Goal: Information Seeking & Learning: Find specific fact

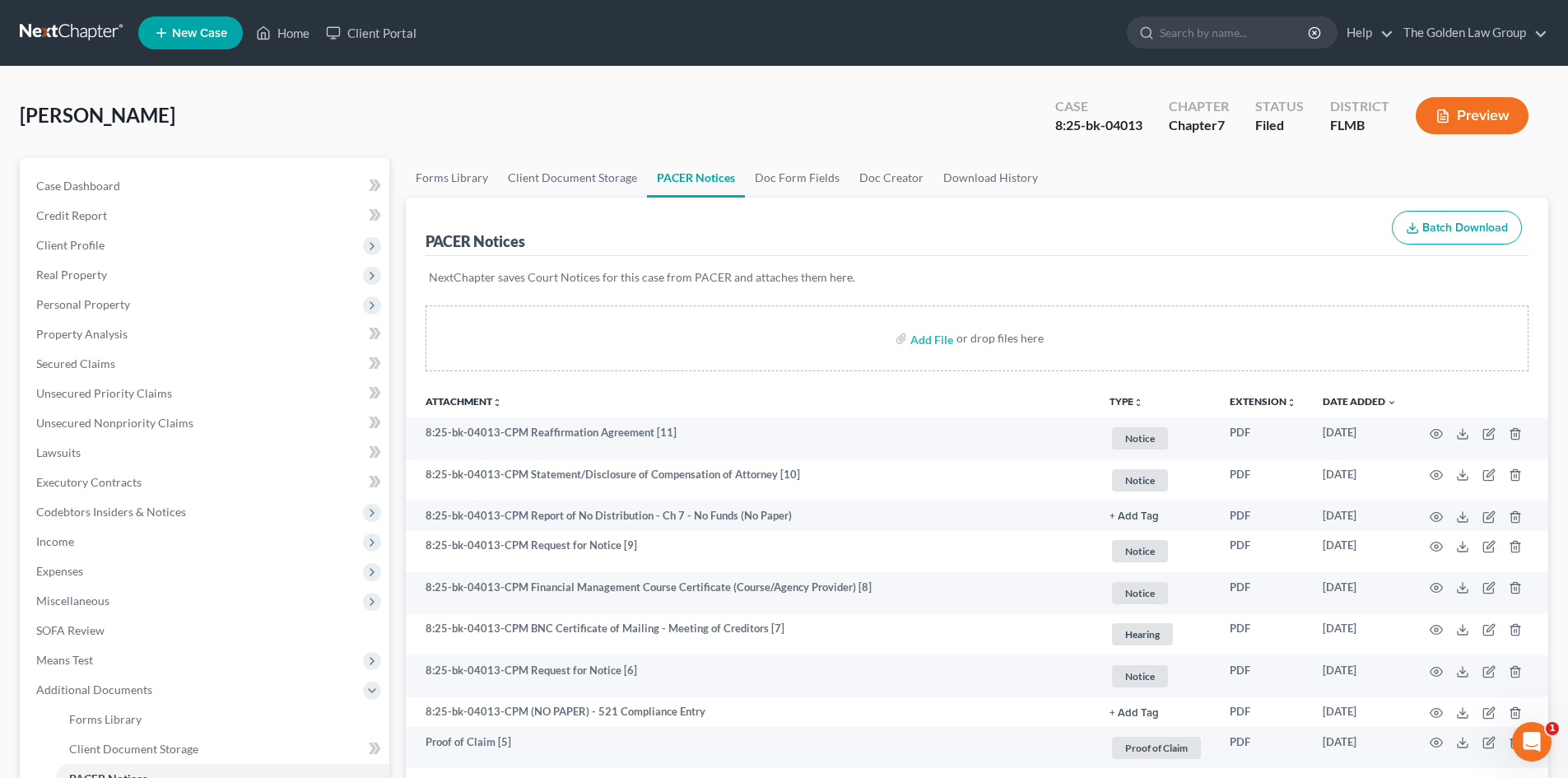
click at [85, 40] on link at bounding box center [72, 33] width 106 height 30
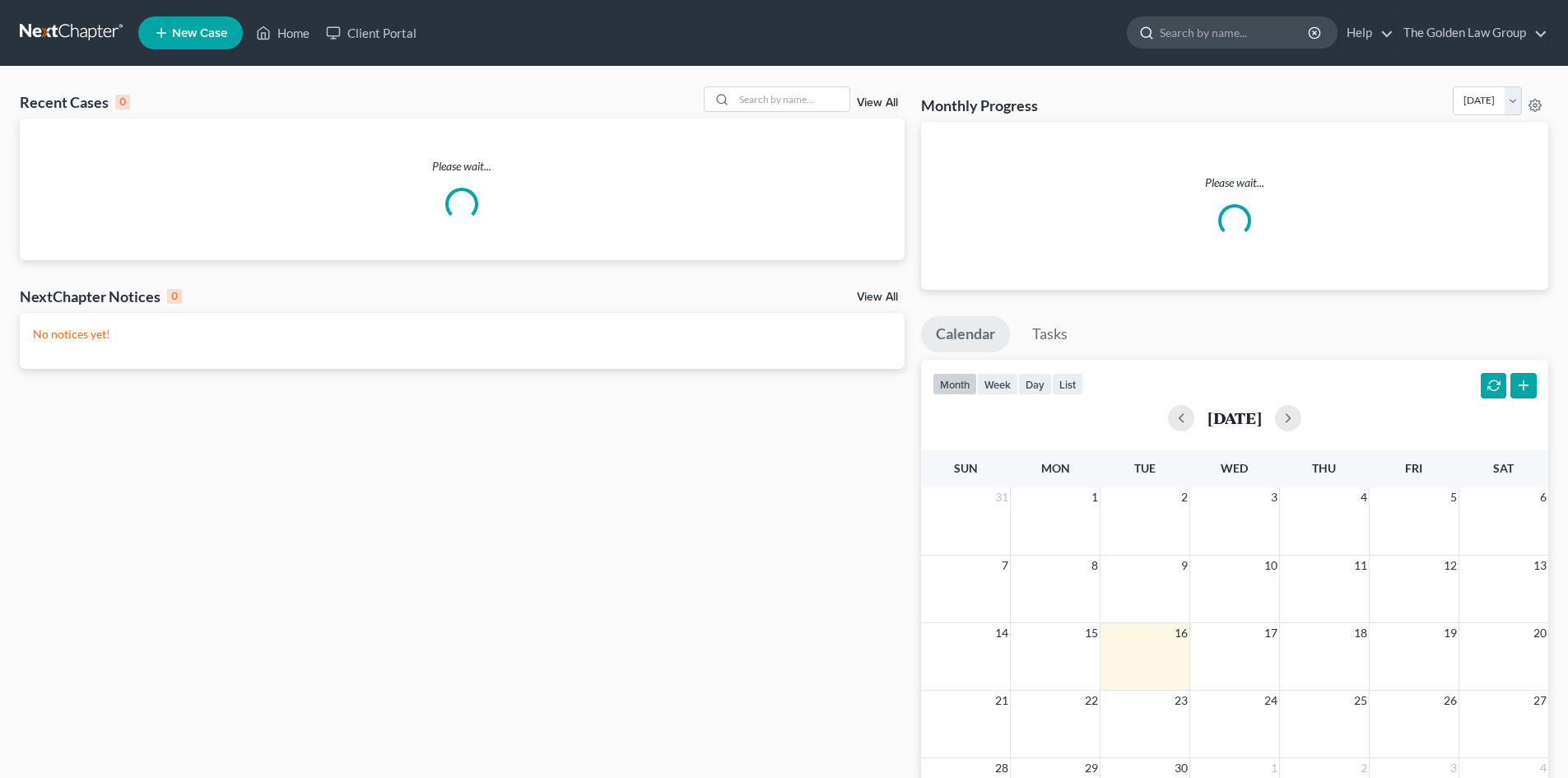
click at [1207, 34] on input "search" at bounding box center [1235, 32] width 150 height 31
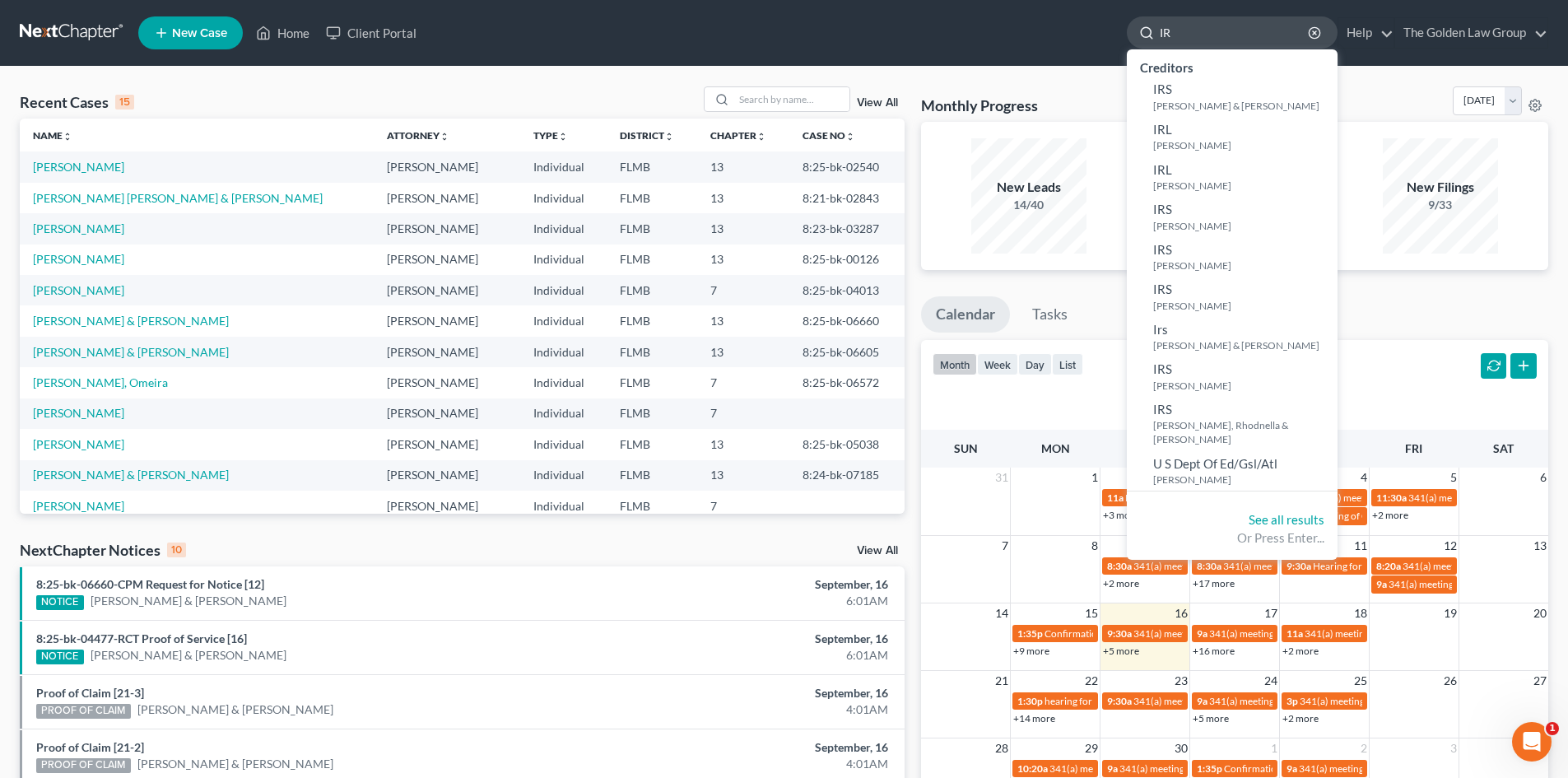
type input "I"
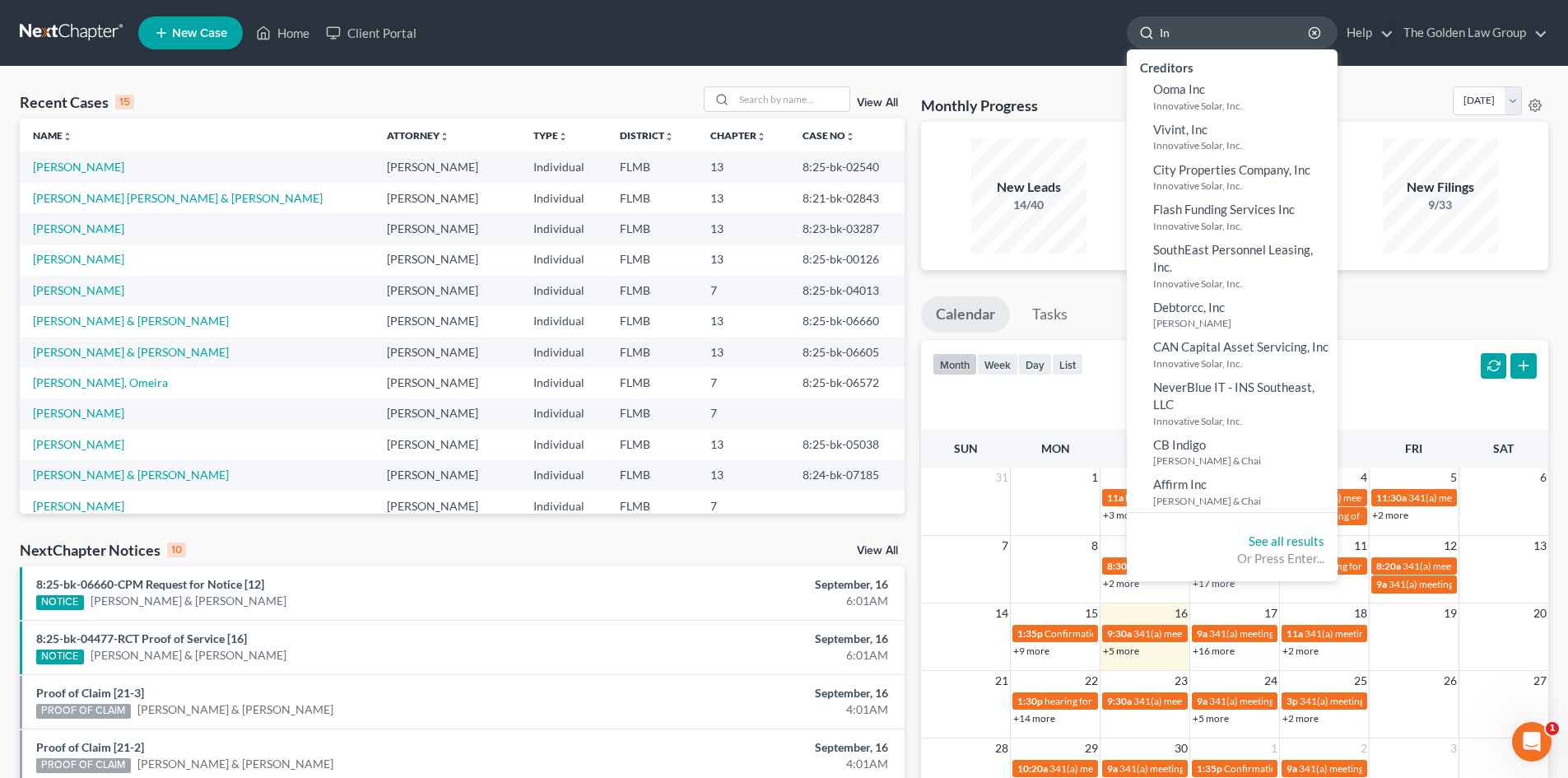
type input "I"
type input "IRS"
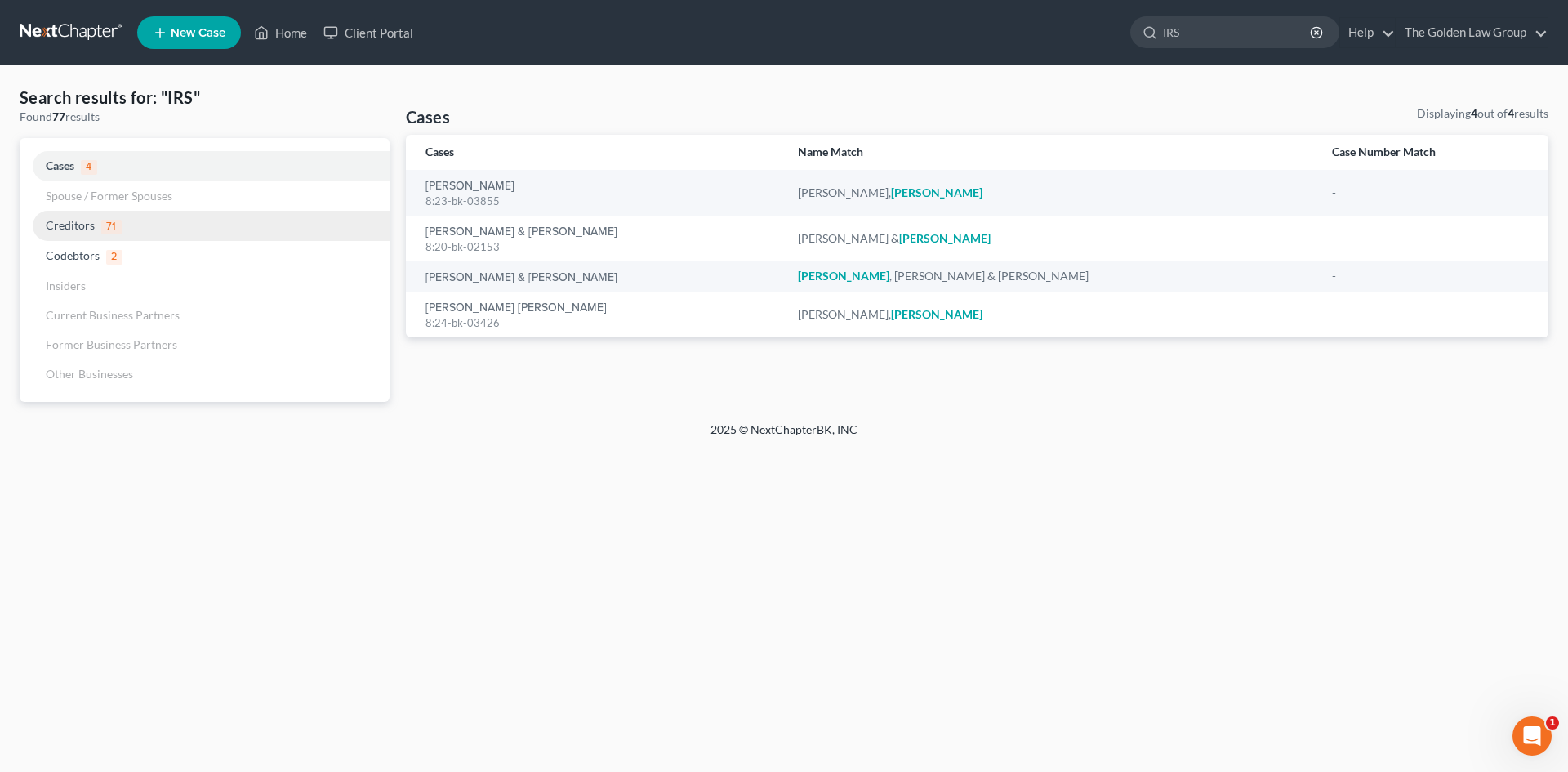
click at [123, 228] on link "Creditors 71" at bounding box center [204, 226] width 370 height 30
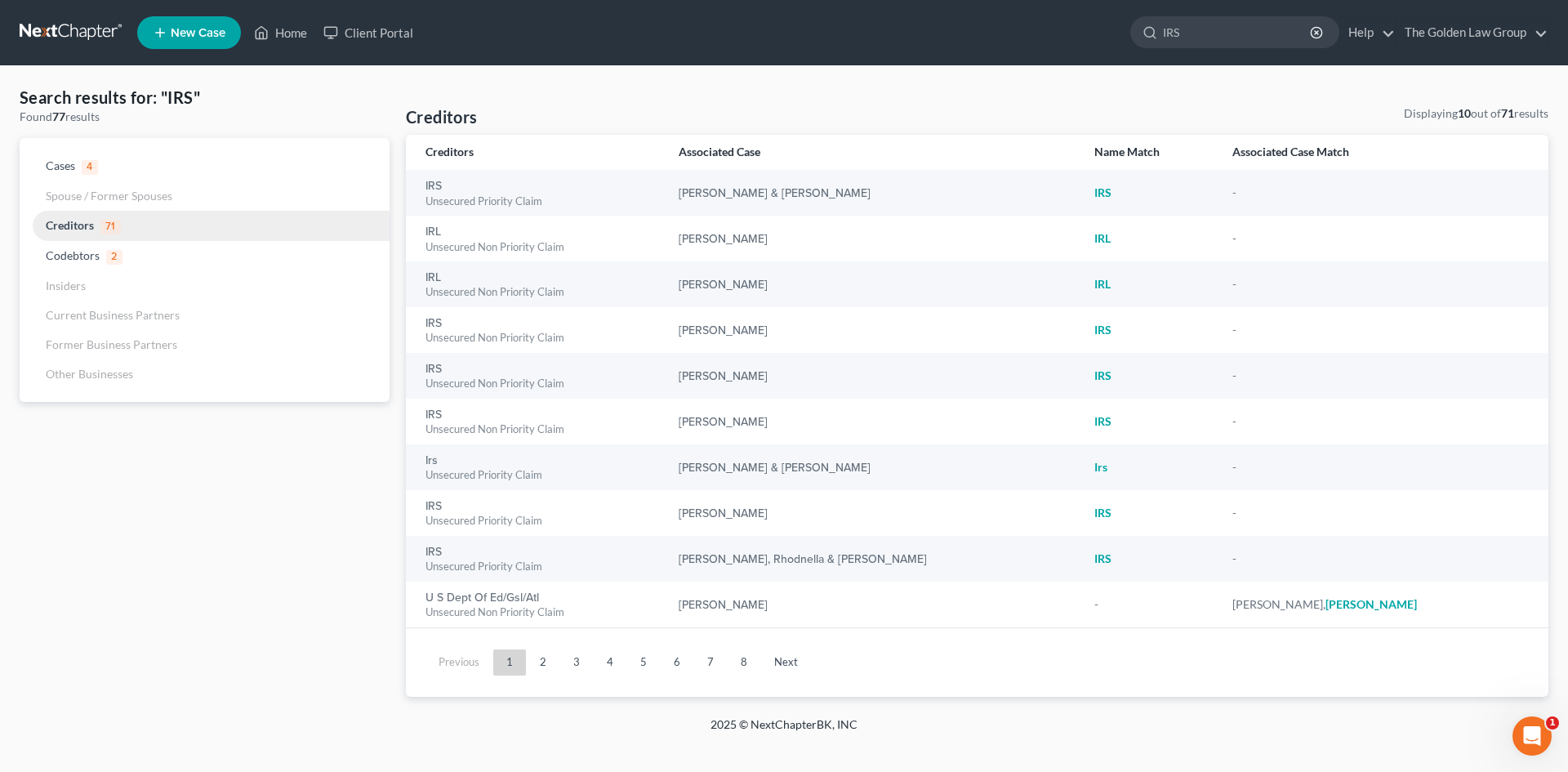
click at [123, 228] on link "Creditors 71" at bounding box center [204, 226] width 370 height 30
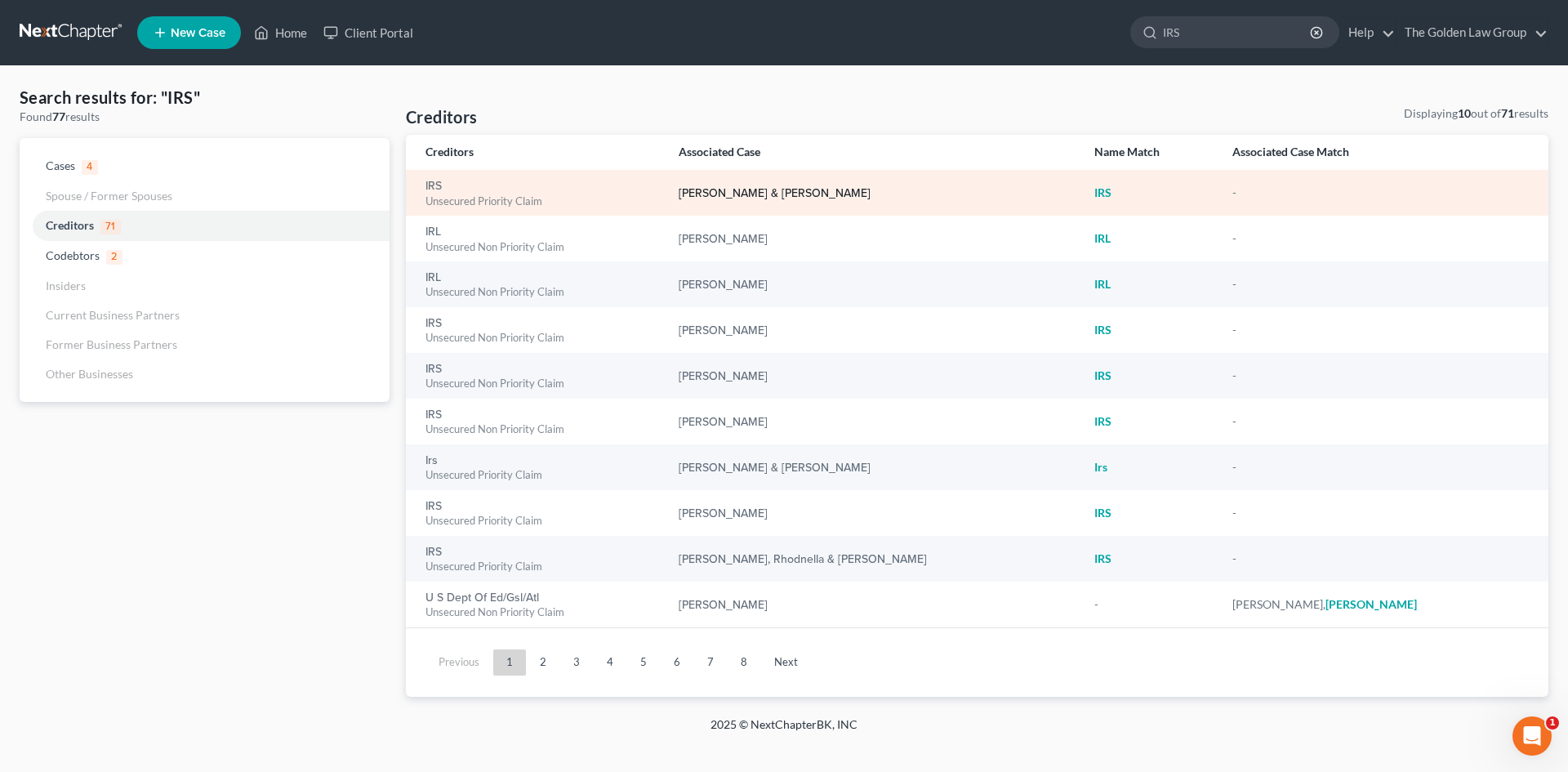
click at [812, 193] on link "[PERSON_NAME] & [PERSON_NAME]" at bounding box center [774, 193] width 192 height 11
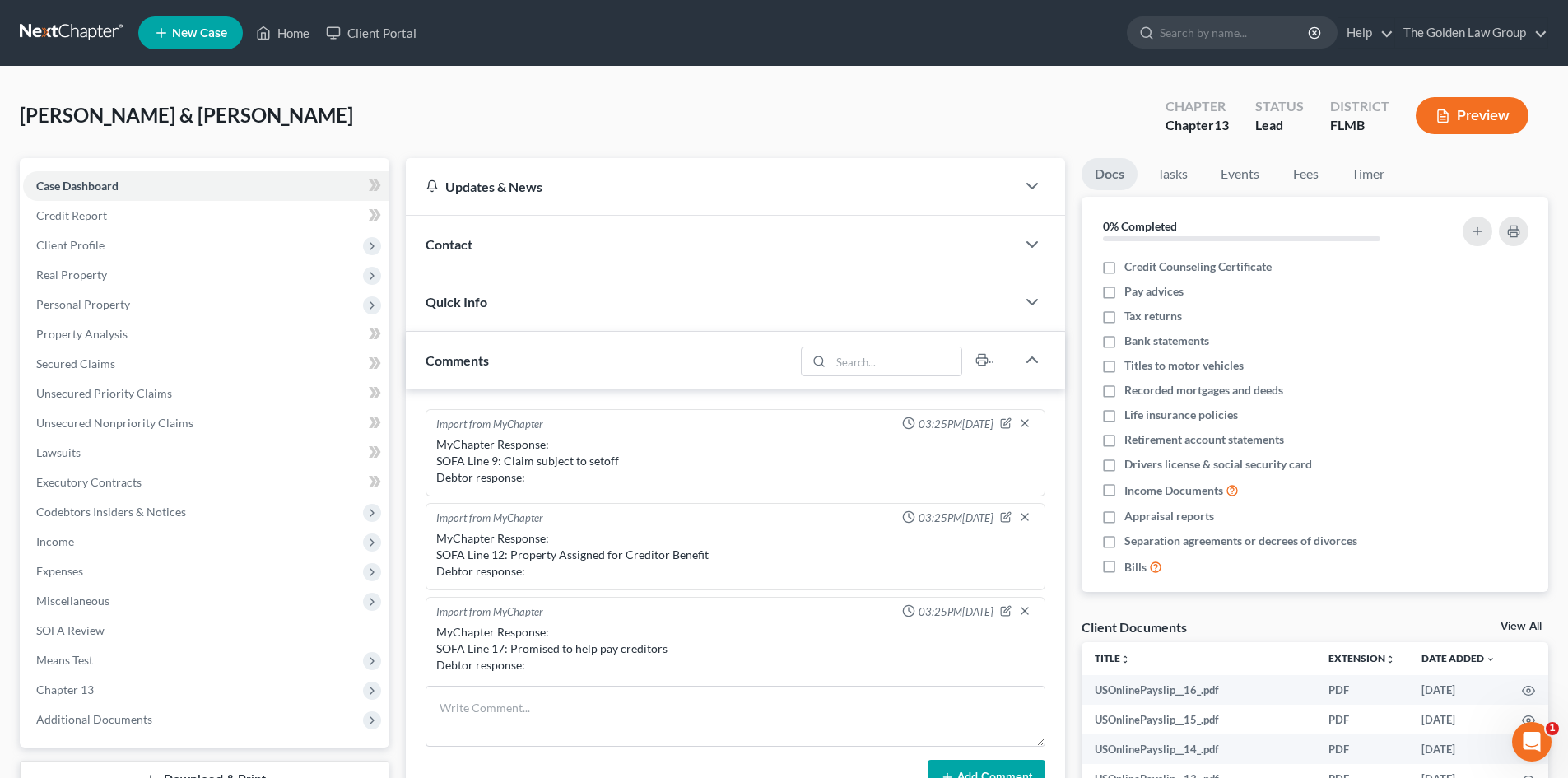
scroll to position [293, 0]
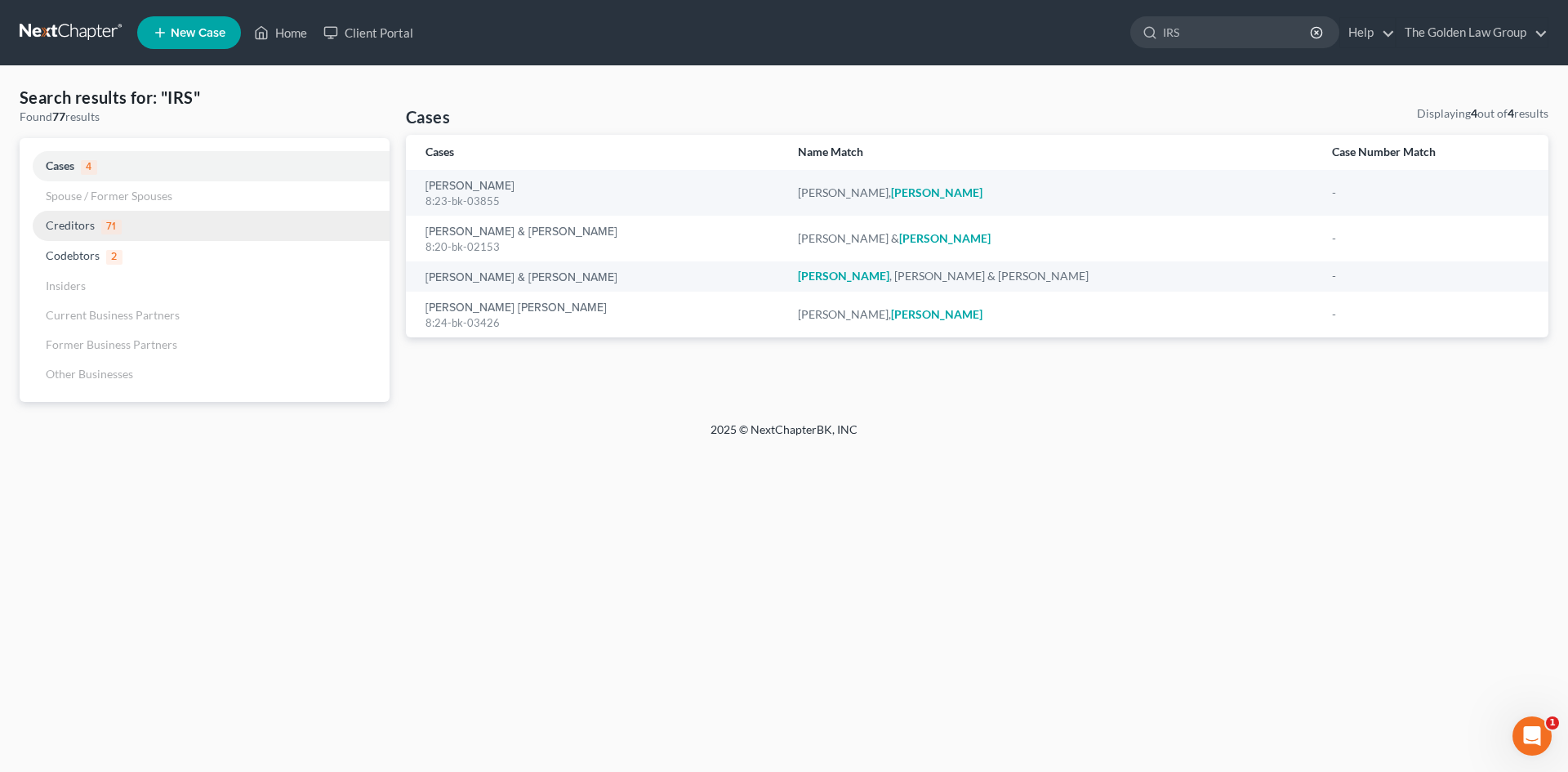
click at [90, 227] on span "Creditors" at bounding box center [70, 225] width 49 height 14
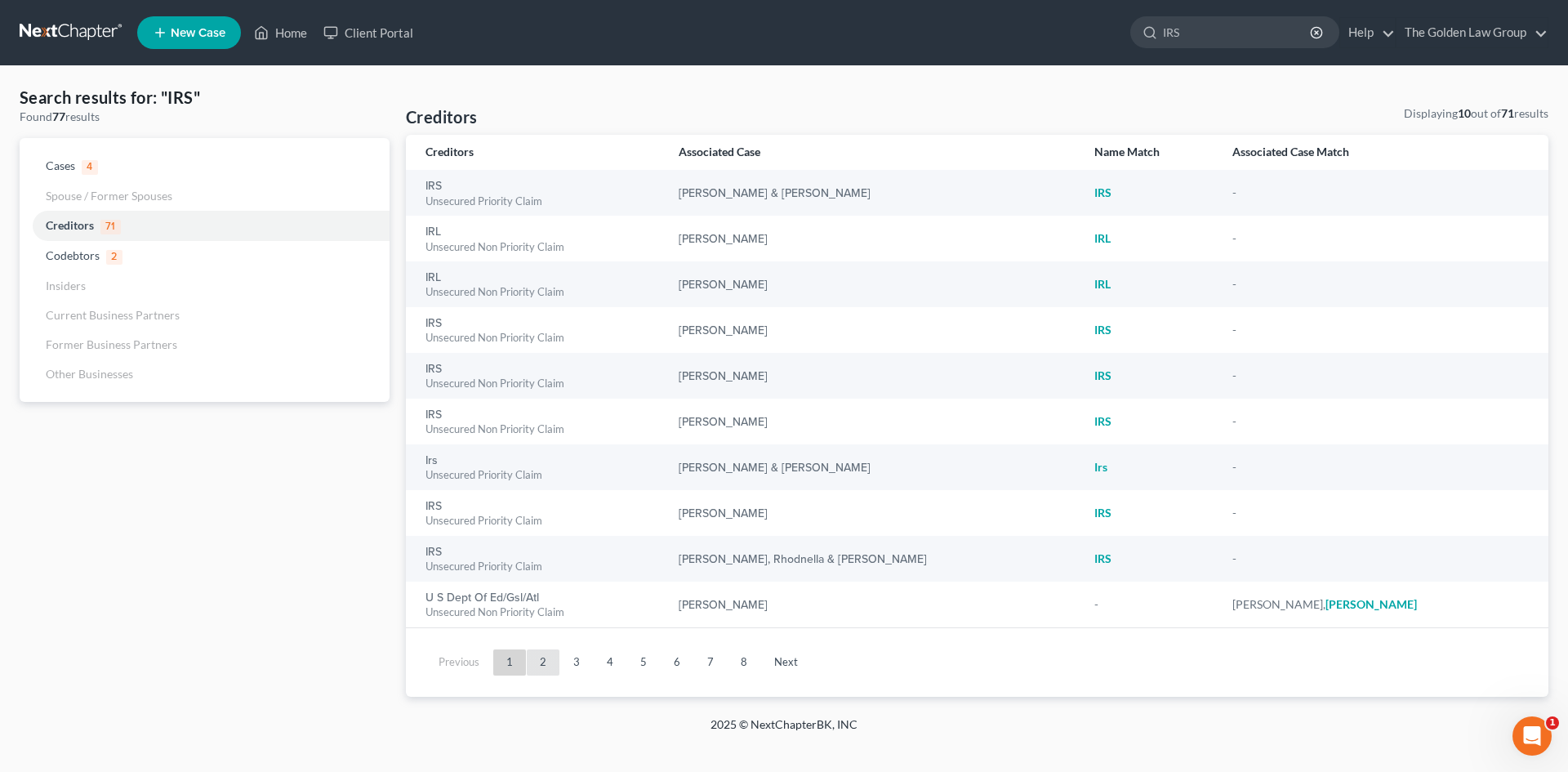
click at [545, 663] on link "2" at bounding box center [542, 662] width 32 height 26
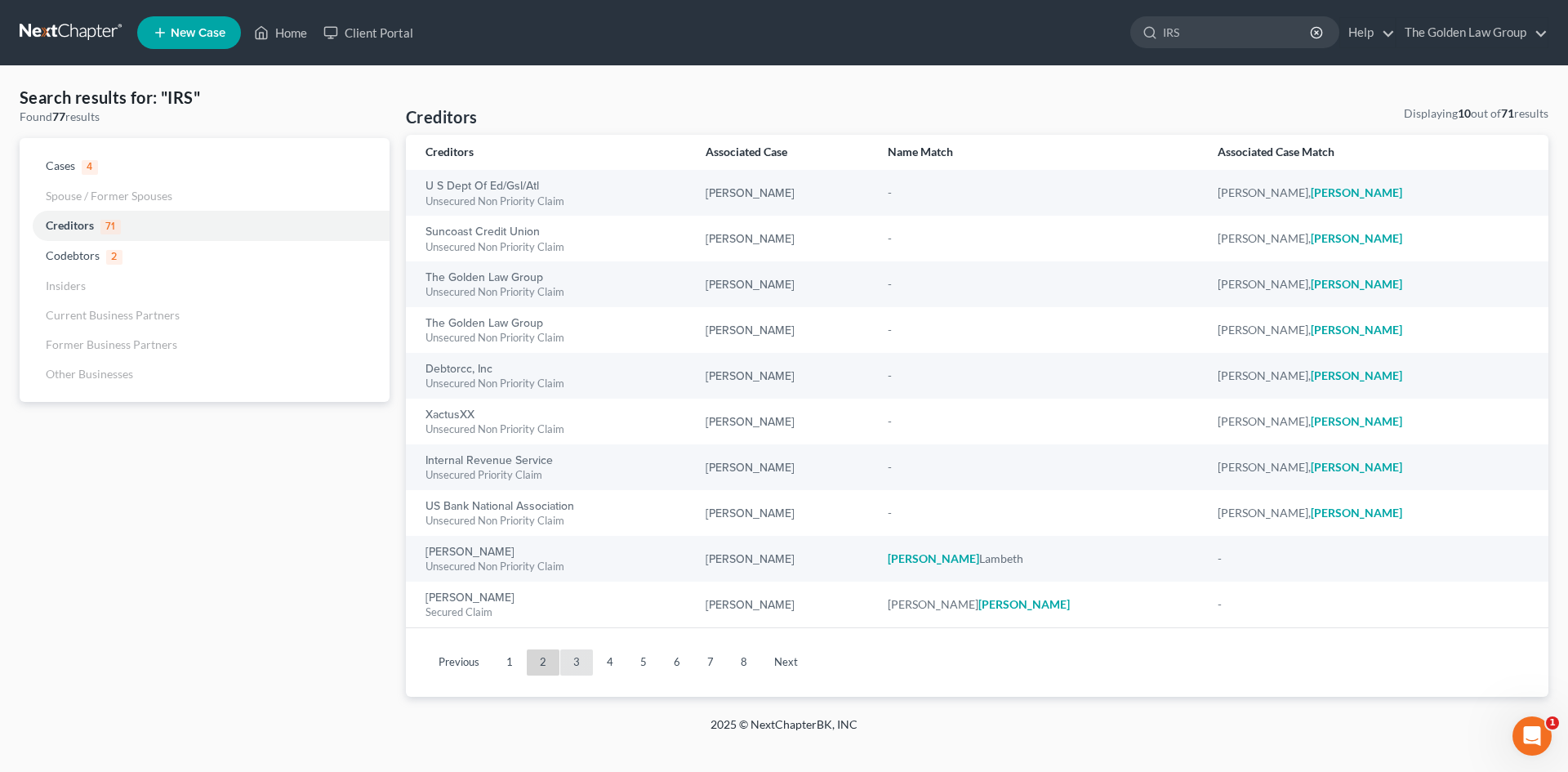
click at [566, 663] on link "3" at bounding box center [576, 662] width 32 height 26
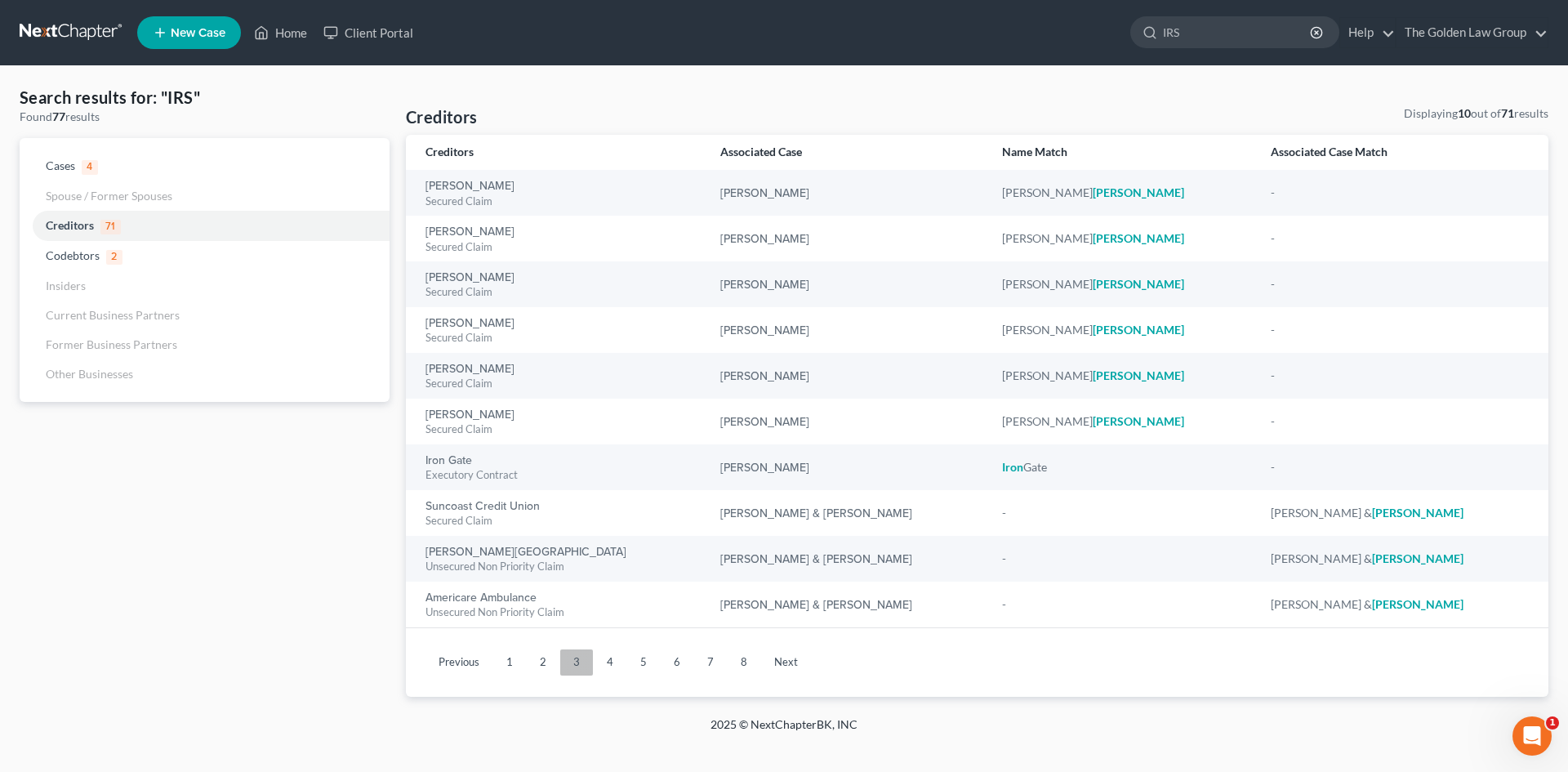
click at [566, 663] on link "3" at bounding box center [576, 662] width 32 height 26
click at [513, 661] on link "1" at bounding box center [509, 662] width 32 height 26
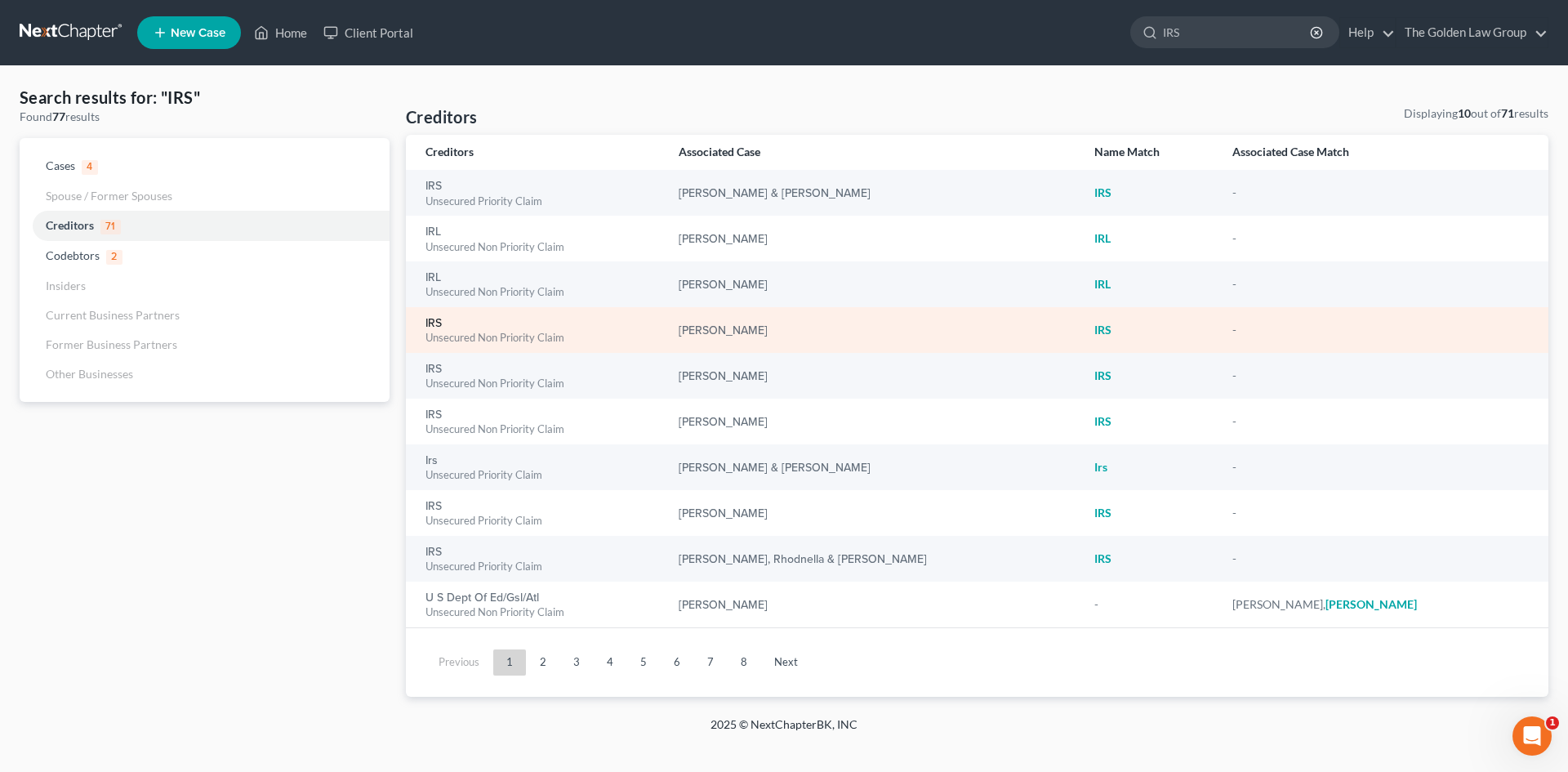
click at [429, 325] on link "IRS" at bounding box center [434, 323] width 17 height 11
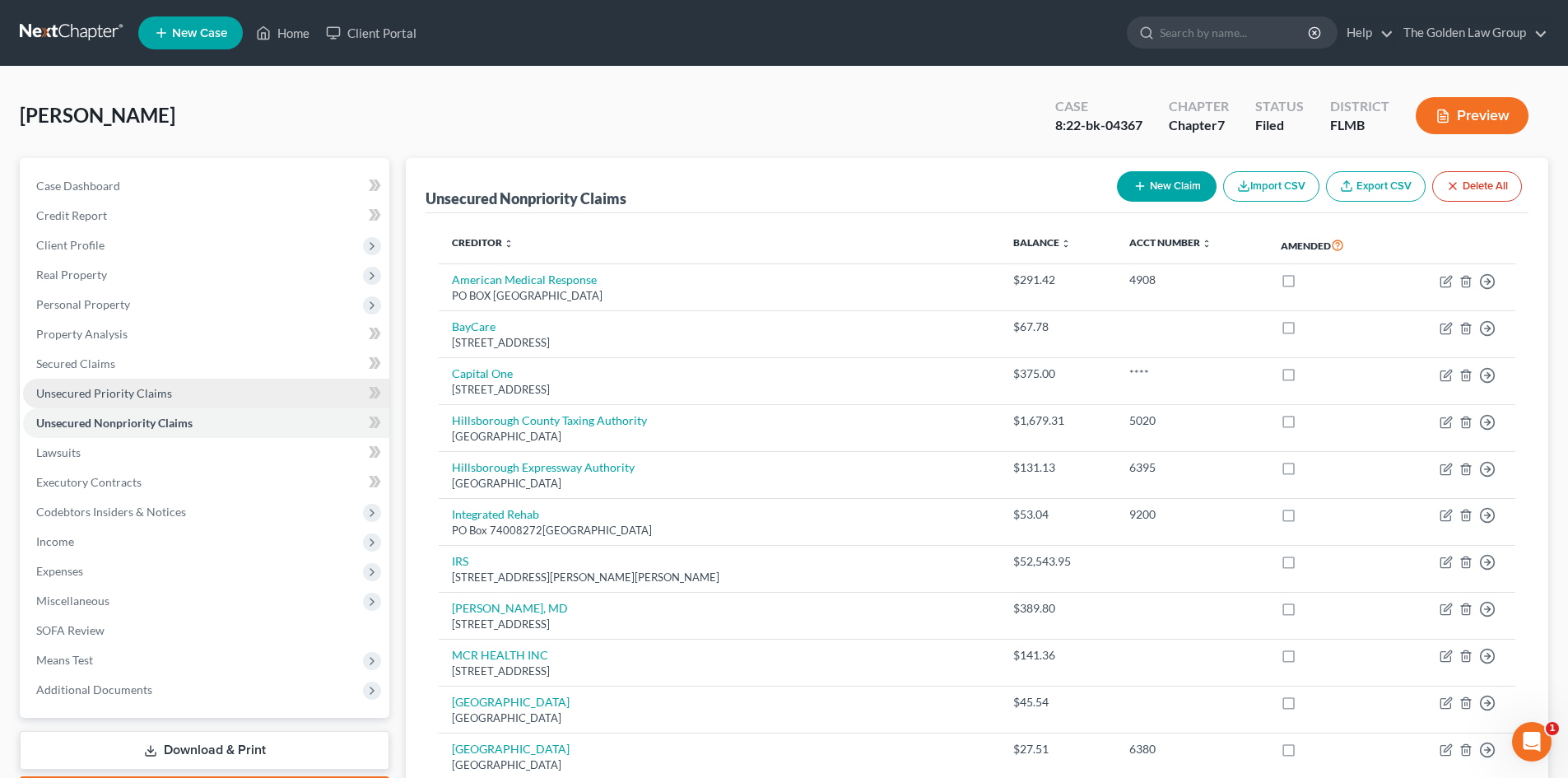
click at [129, 396] on span "Unsecured Priority Claims" at bounding box center [104, 393] width 135 height 14
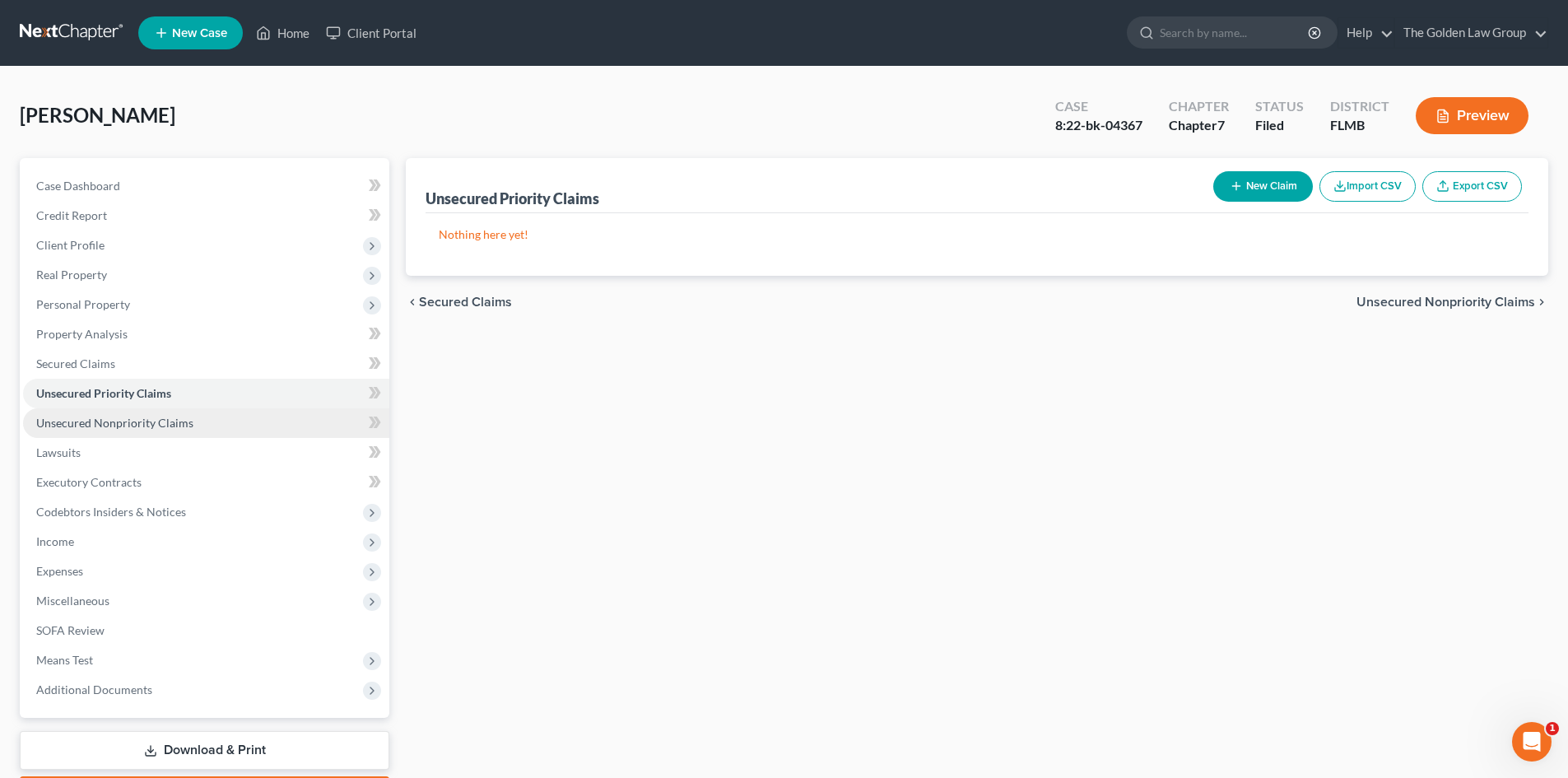
click at [124, 428] on span "Unsecured Nonpriority Claims" at bounding box center [114, 422] width 157 height 14
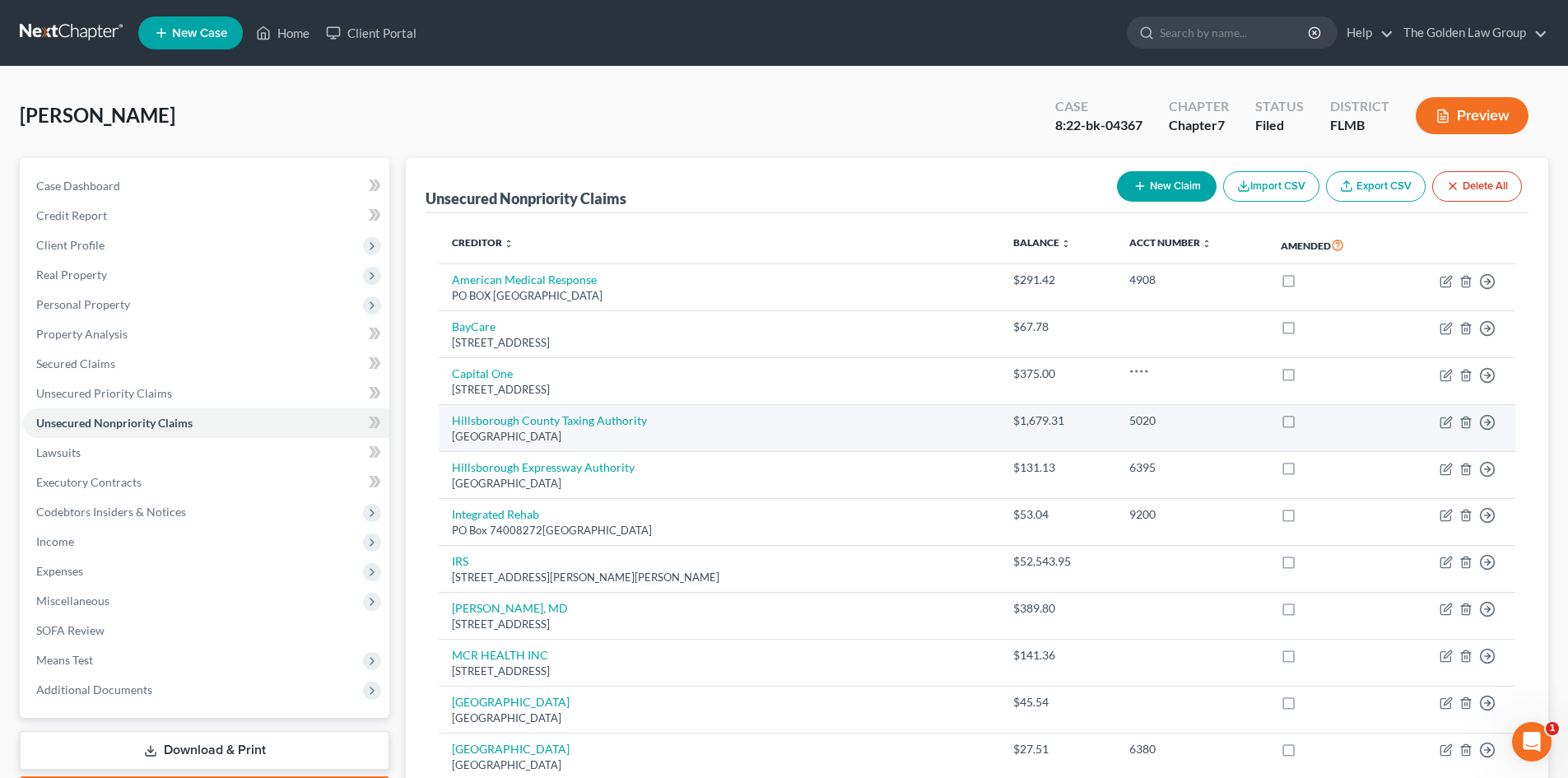
scroll to position [83, 0]
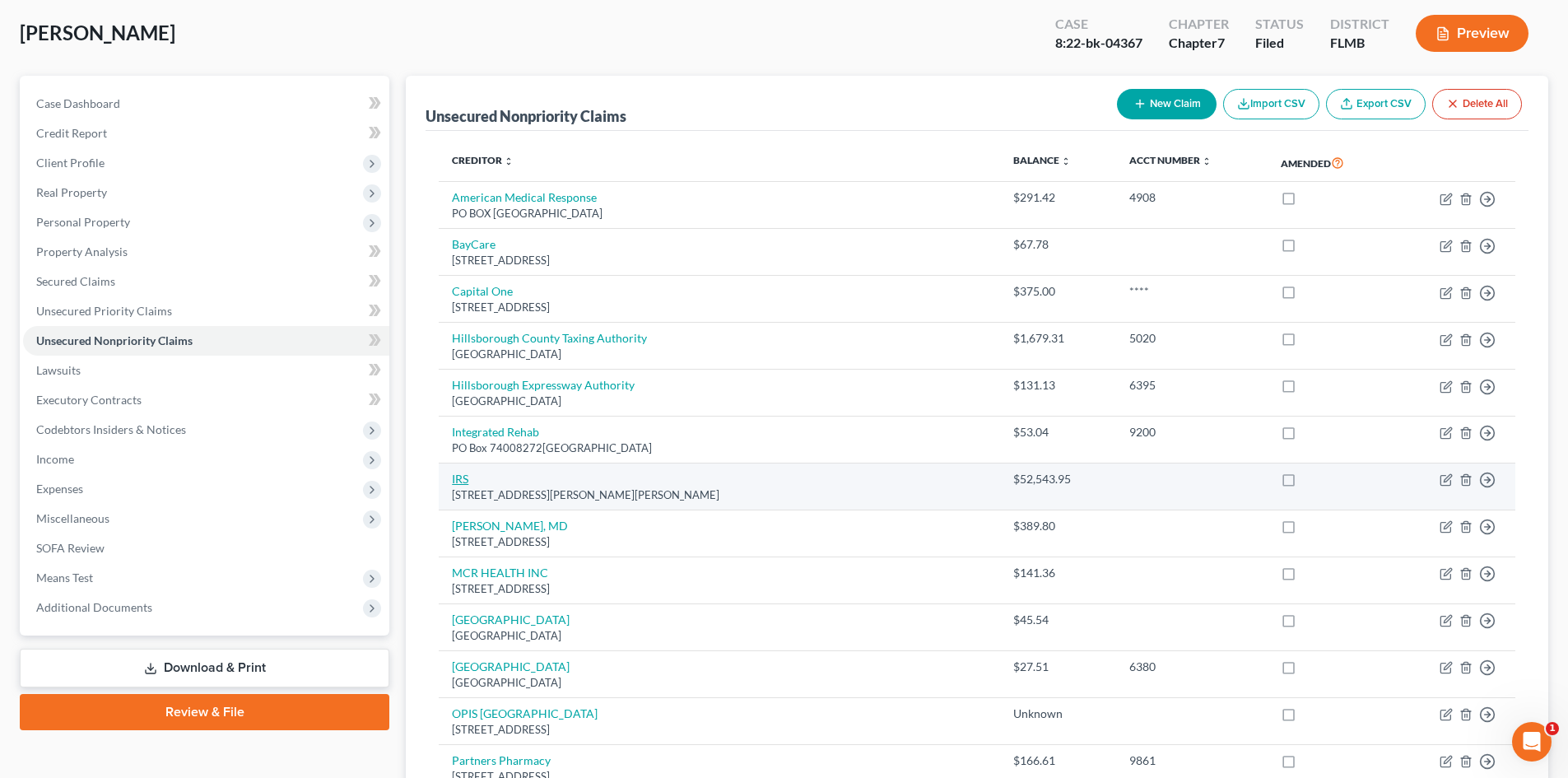
click at [461, 480] on link "IRS" at bounding box center [460, 478] width 17 height 14
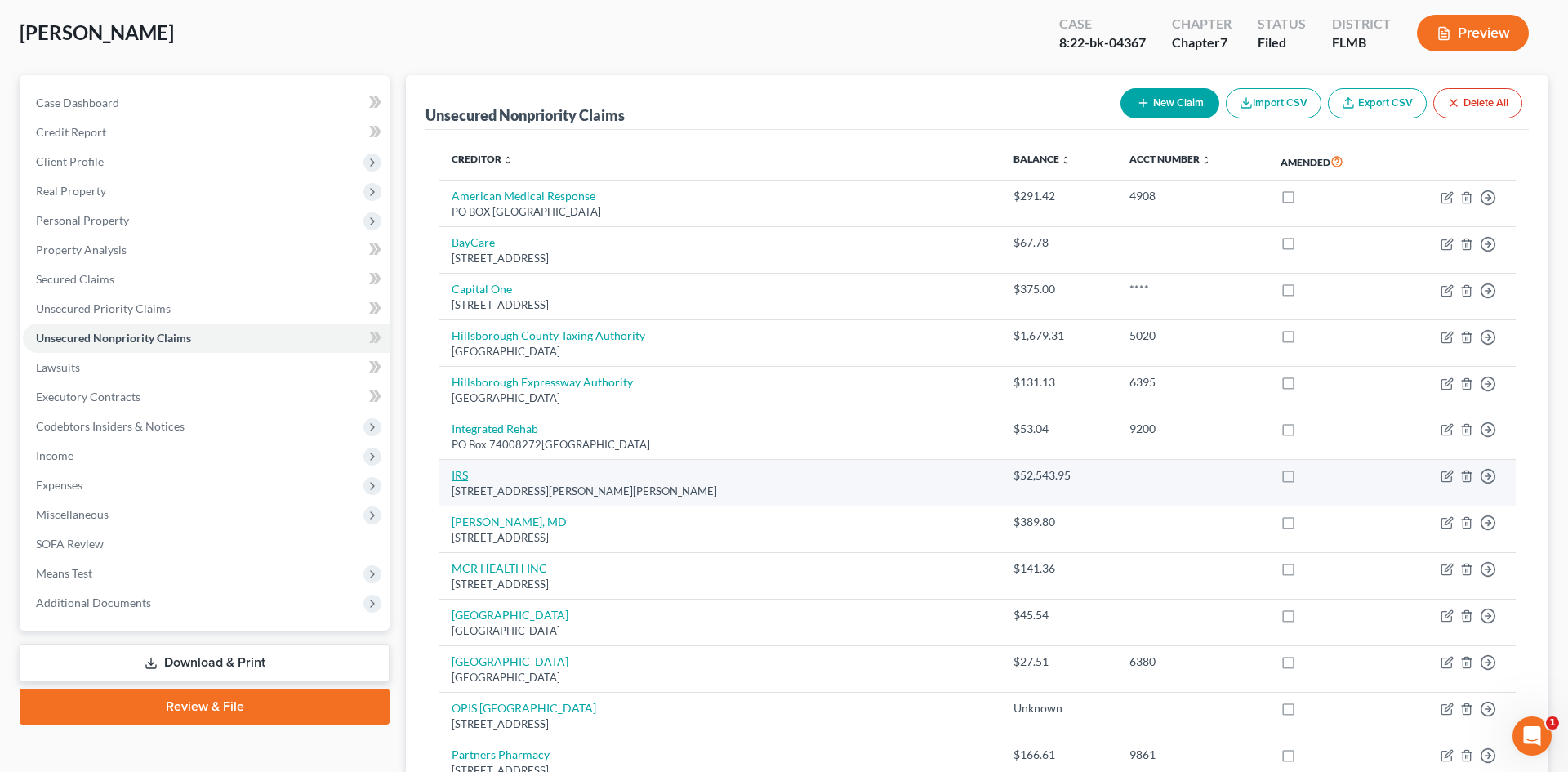
select select "10"
select select "7"
select select "0"
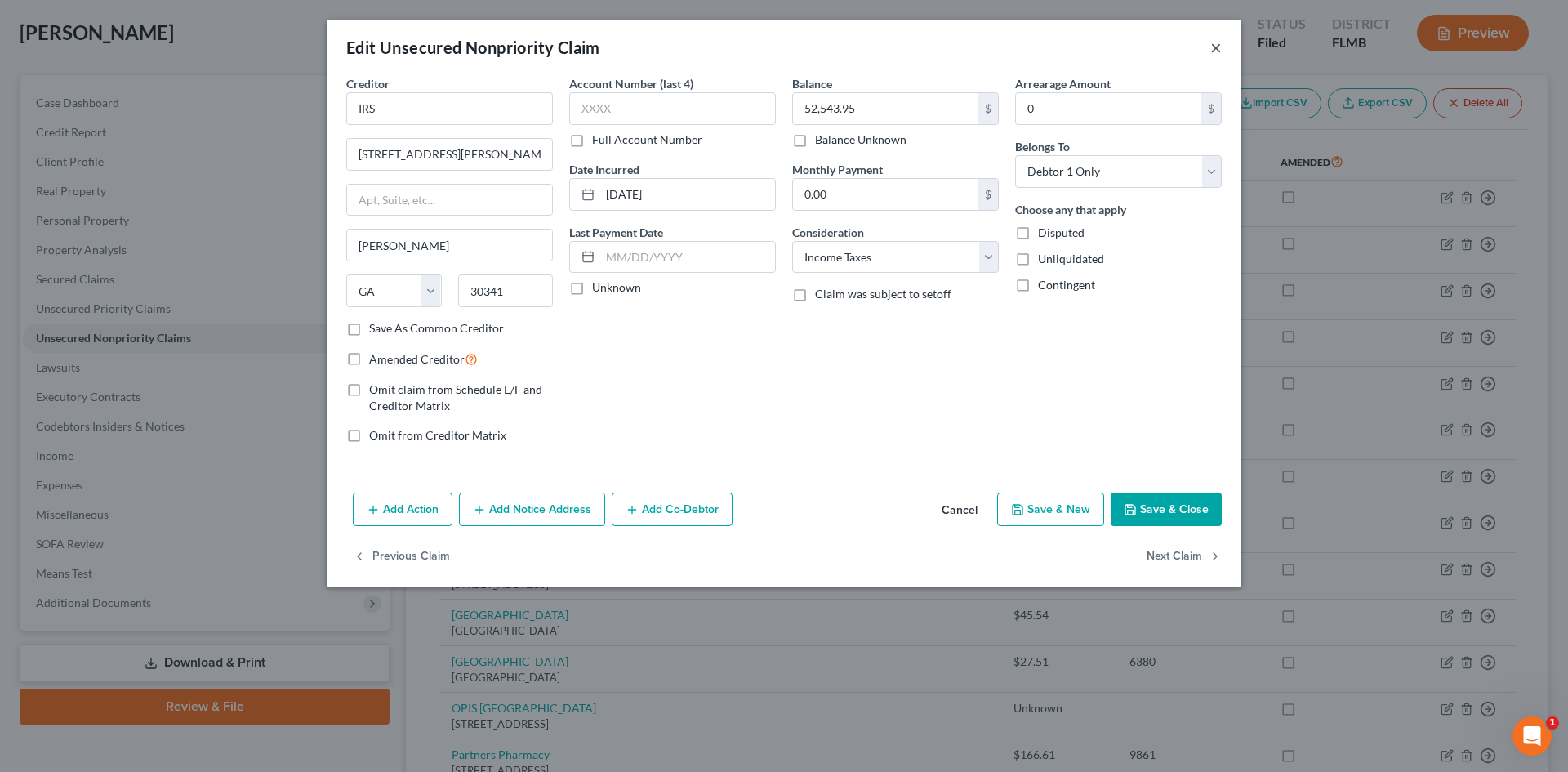
click at [1216, 44] on button "×" at bounding box center [1216, 47] width 11 height 19
